Goal: Information Seeking & Learning: Learn about a topic

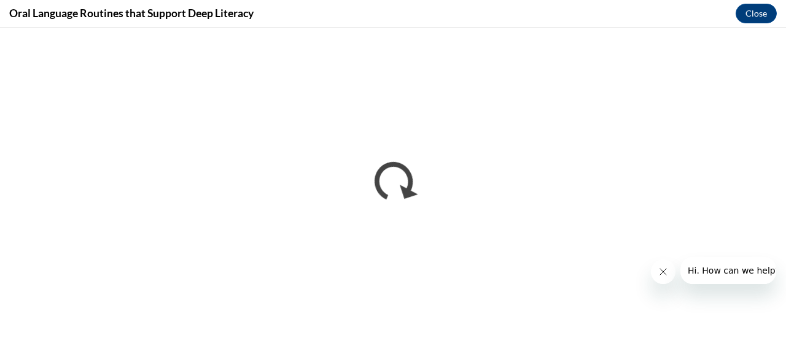
click at [663, 270] on icon "Close message from company" at bounding box center [663, 272] width 10 height 10
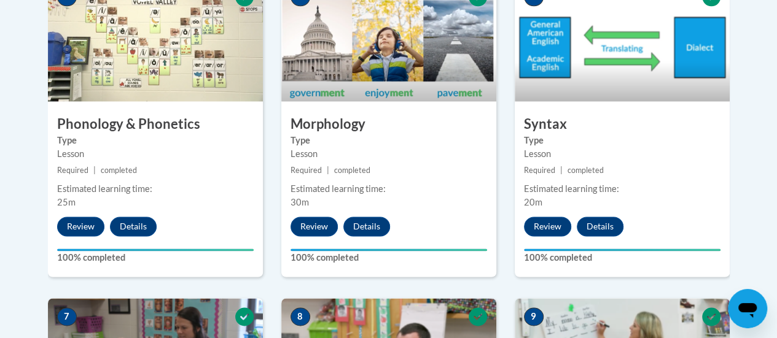
scroll to position [737, 0]
